Goal: Information Seeking & Learning: Learn about a topic

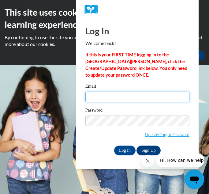
click at [120, 99] on input "Email" at bounding box center [137, 96] width 104 height 10
type input "[EMAIL_ADDRESS][DOMAIN_NAME]"
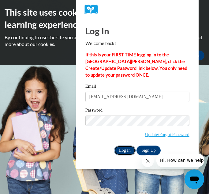
click at [130, 152] on input "Log In" at bounding box center [124, 150] width 21 height 10
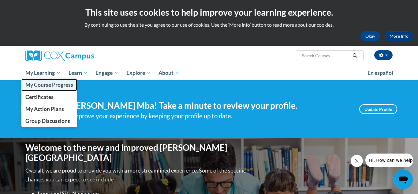
click at [55, 85] on span "My Course Progress" at bounding box center [49, 84] width 48 height 6
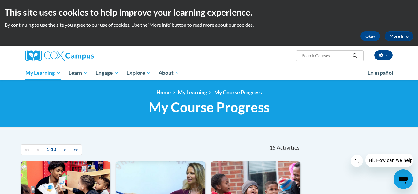
click at [55, 85] on div "<en>Home</en><fr>Accueil</fr><de>Zuhause</de><it>Casa</it><es>Casa</es><pt>Casa…" at bounding box center [209, 104] width 418 height 48
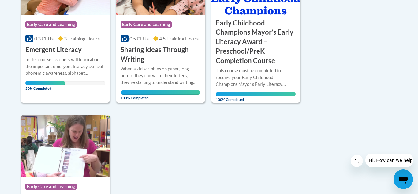
scroll to position [550, 0]
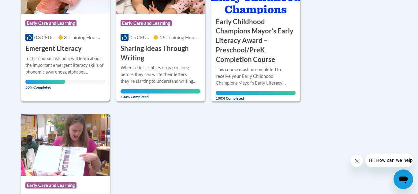
click at [42, 30] on div "Course Category: Early Care and Learning" at bounding box center [65, 24] width 80 height 14
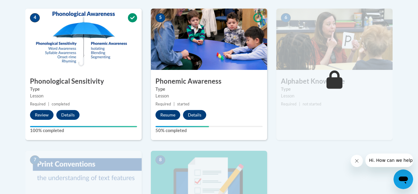
scroll to position [355, 0]
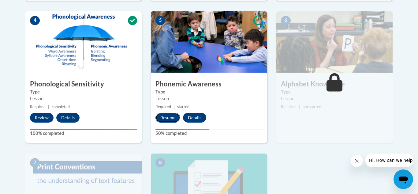
click at [163, 117] on button "Resume" at bounding box center [167, 117] width 25 height 10
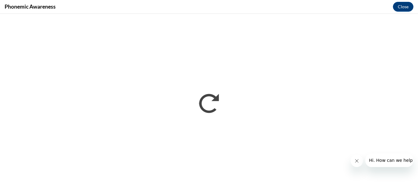
scroll to position [0, 0]
click at [354, 163] on icon "Close message from company" at bounding box center [356, 160] width 5 height 5
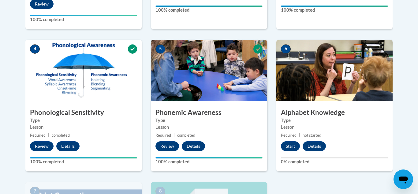
scroll to position [293, 0]
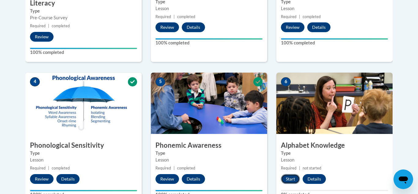
click at [286, 179] on button "Start" at bounding box center [290, 179] width 19 height 10
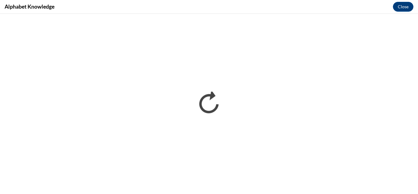
scroll to position [0, 0]
